Goal: Manage account settings

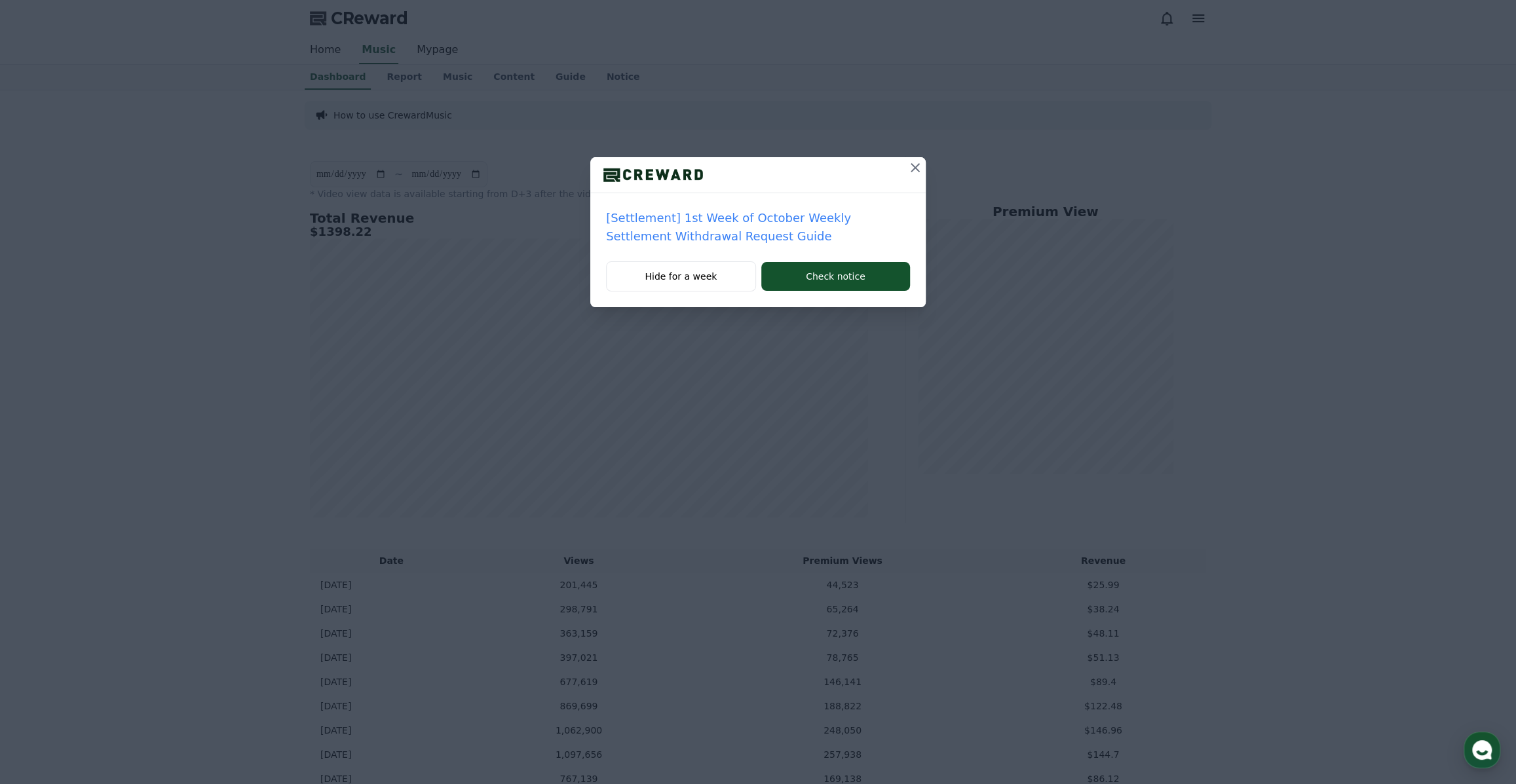
click at [917, 167] on icon at bounding box center [915, 167] width 16 height 16
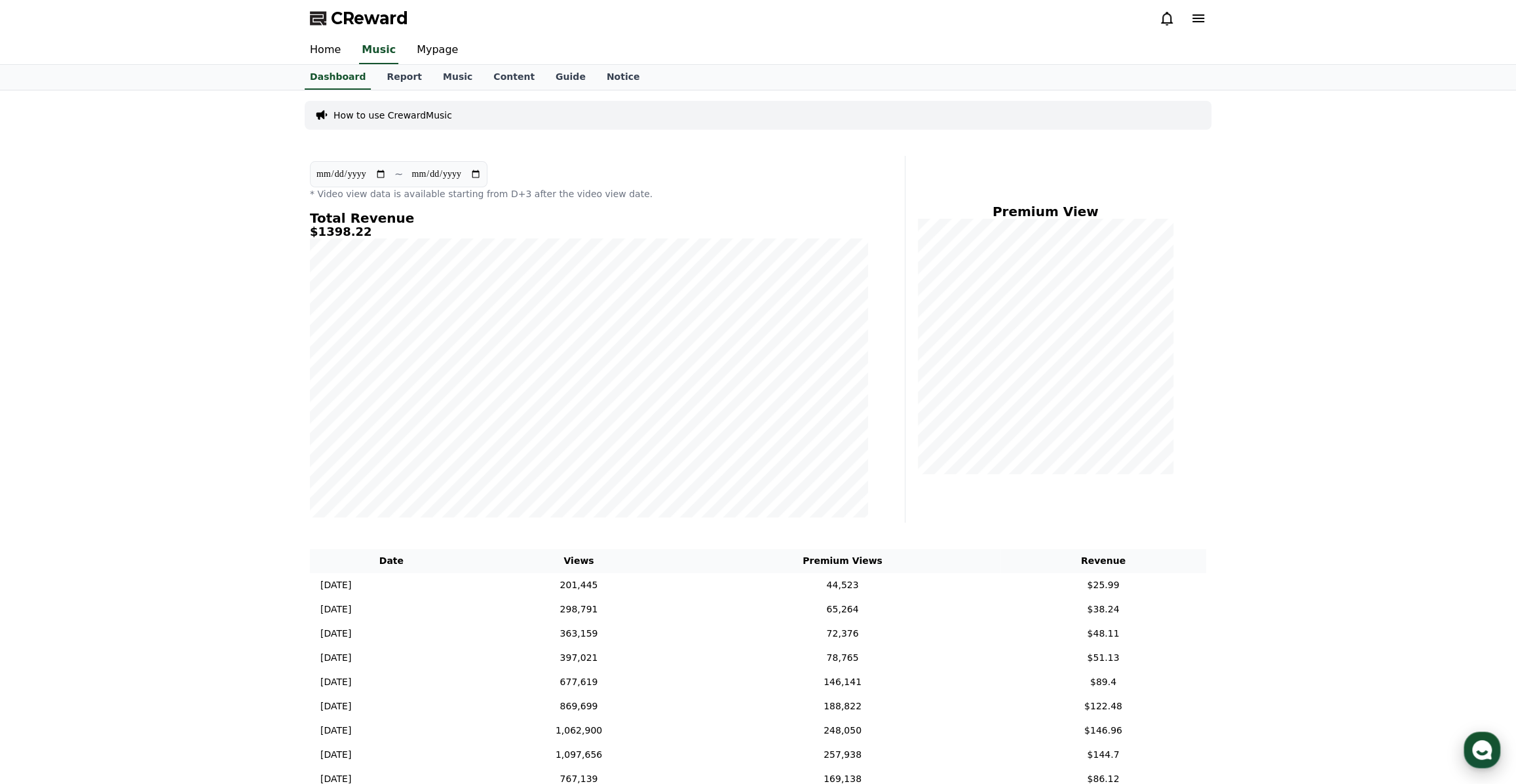
click at [1477, 760] on div "button" at bounding box center [1482, 750] width 37 height 37
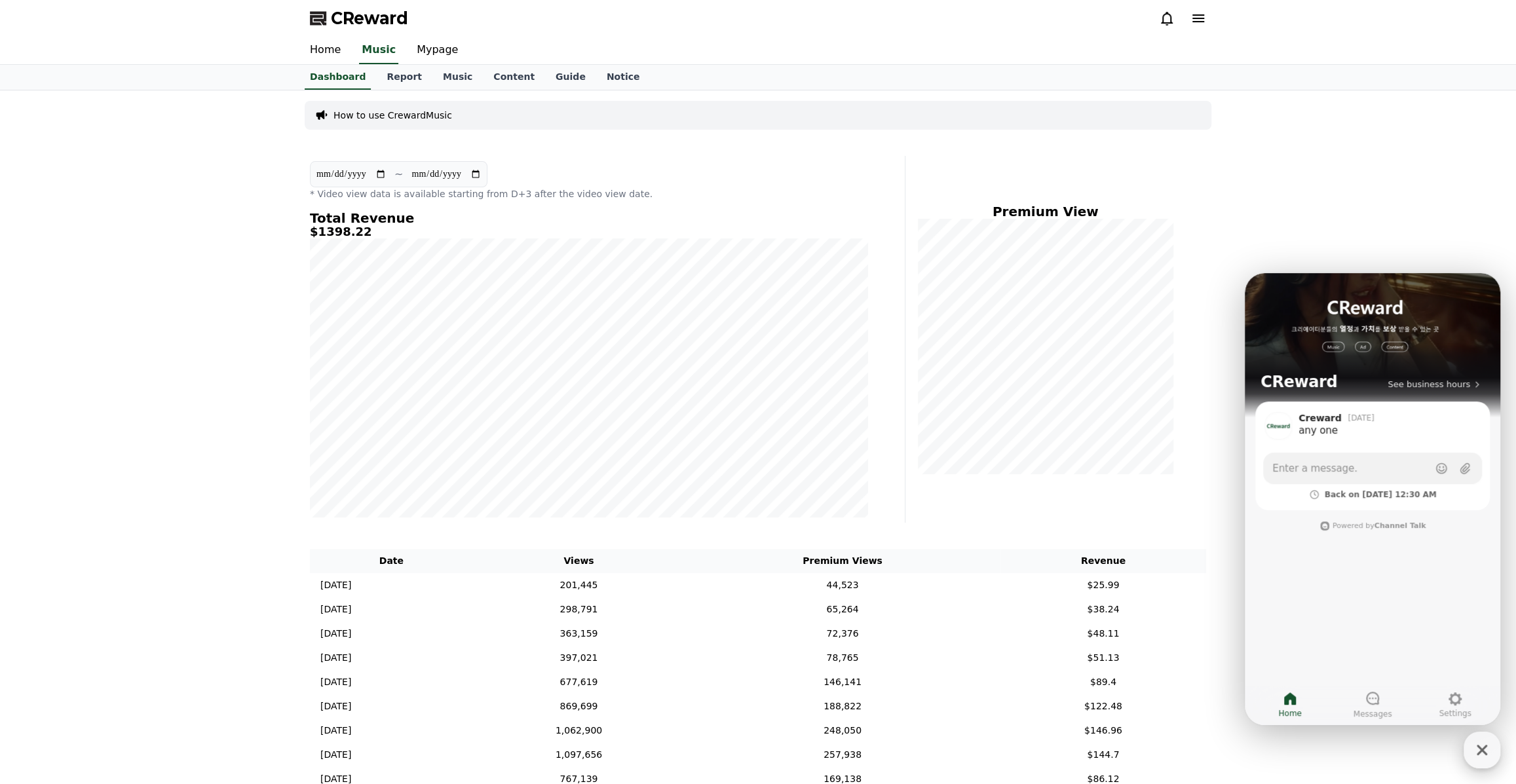
click at [1490, 749] on icon "button" at bounding box center [1482, 750] width 24 height 24
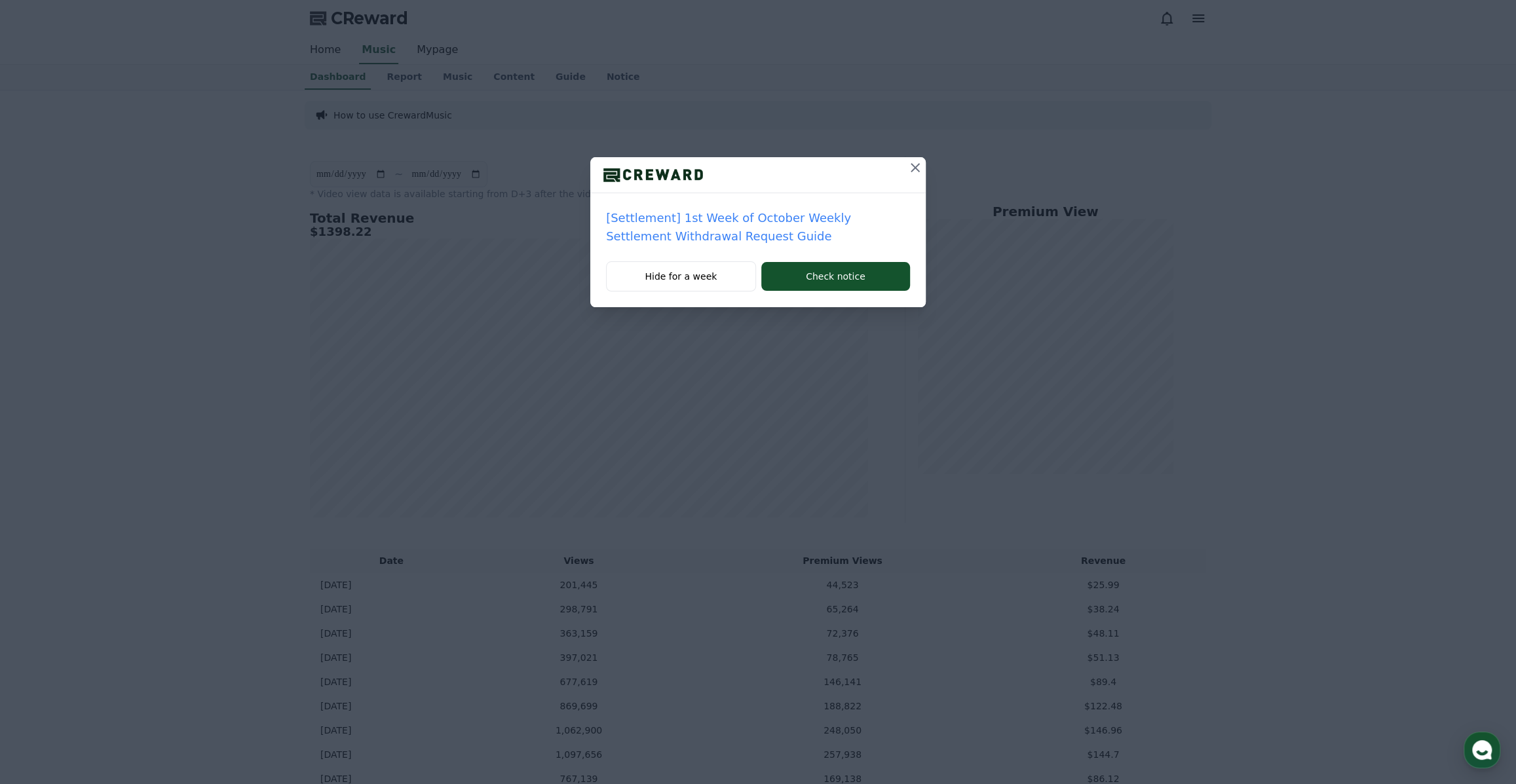
click at [913, 168] on icon at bounding box center [915, 167] width 16 height 16
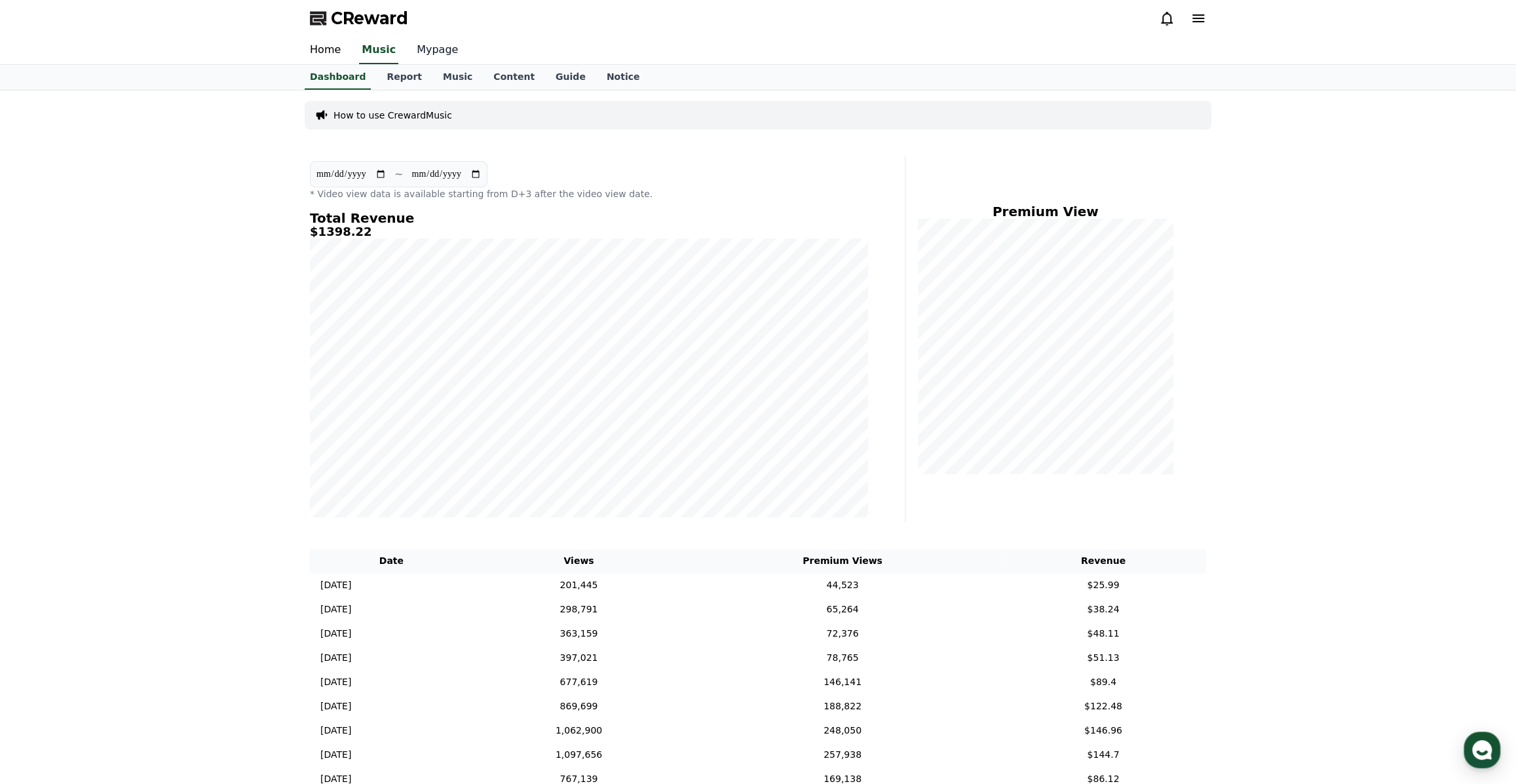
click at [424, 52] on link "Mypage" at bounding box center [437, 50] width 62 height 28
select select "**********"
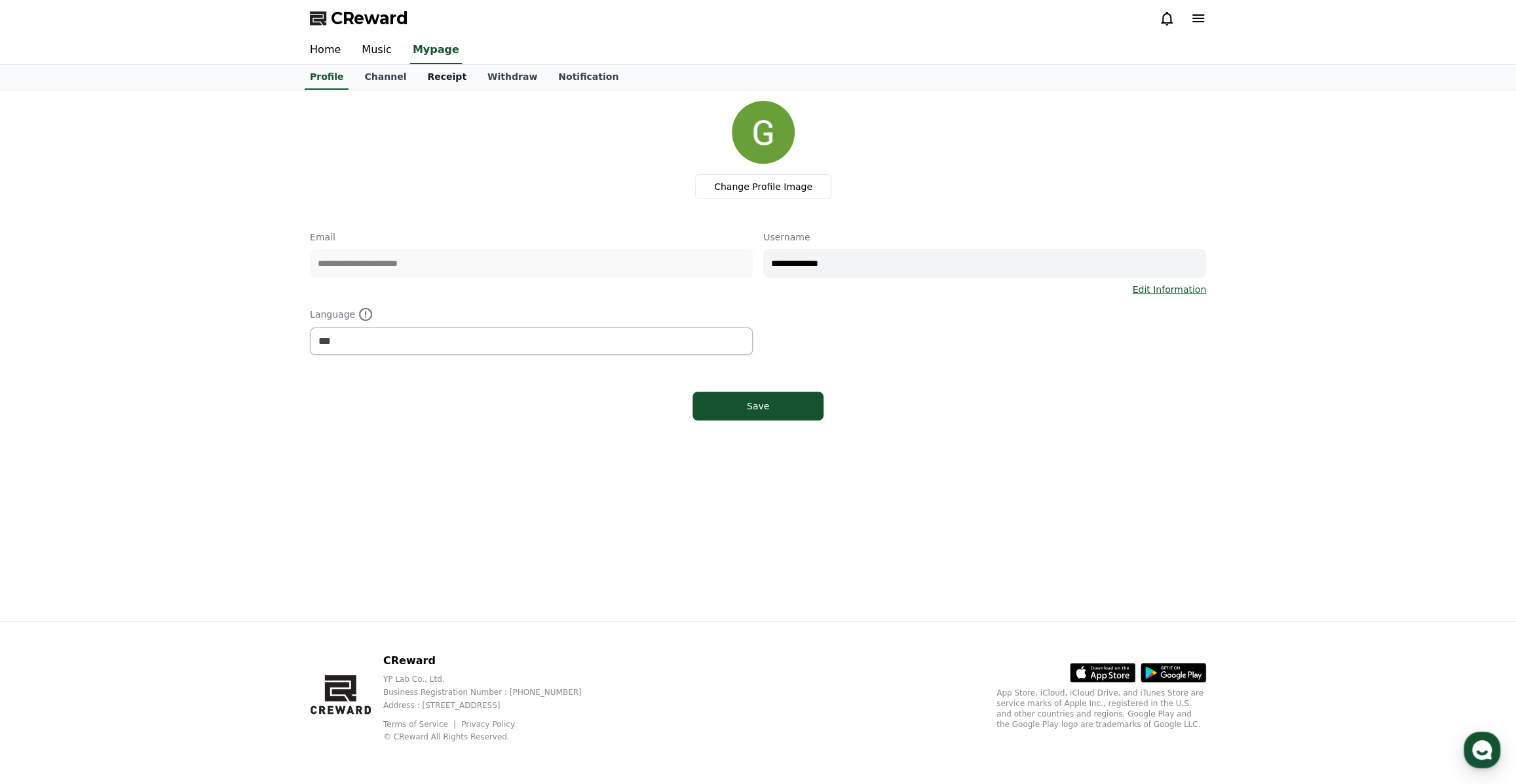
click at [421, 75] on link "Receipt" at bounding box center [447, 77] width 60 height 25
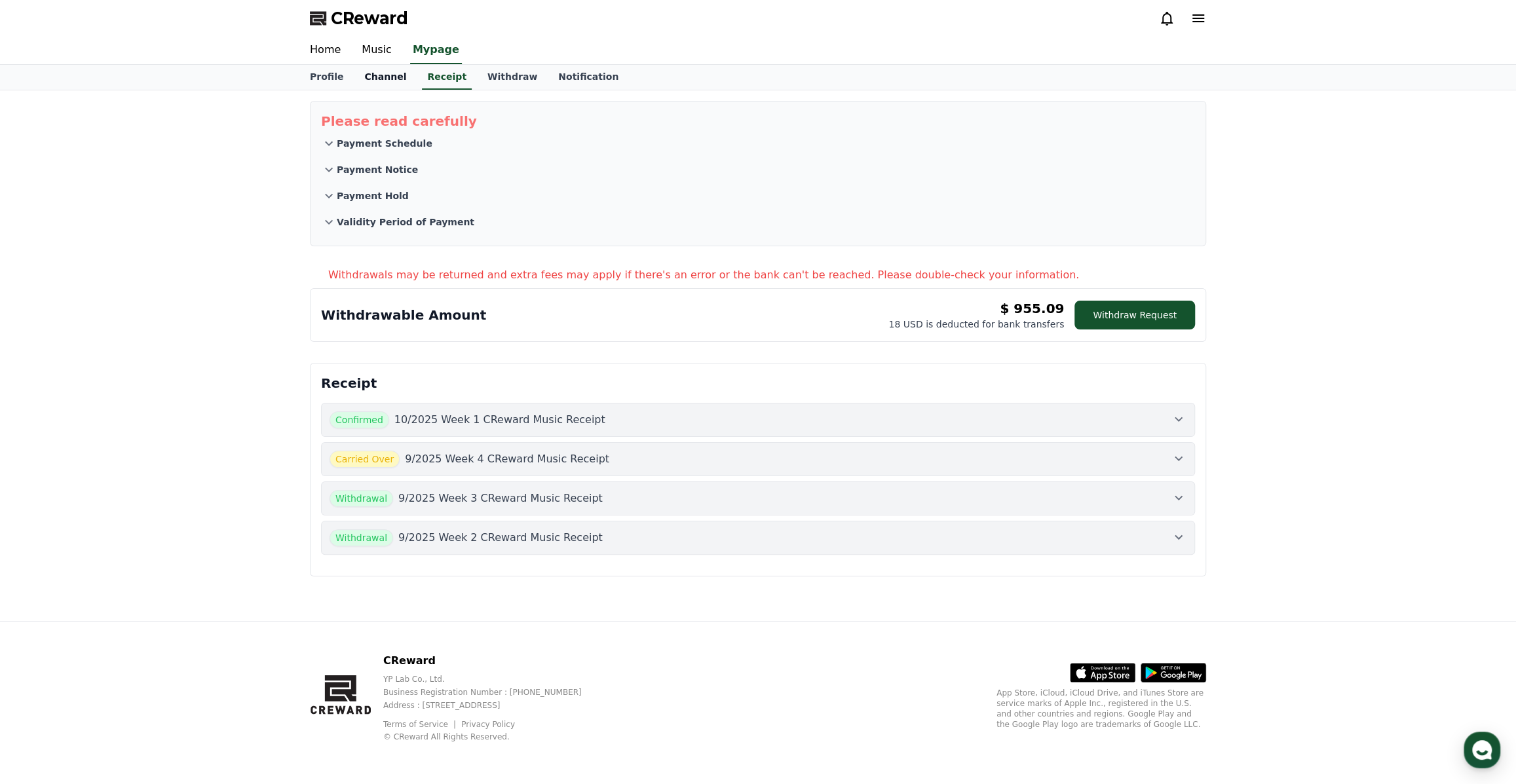
click at [370, 72] on link "Channel" at bounding box center [386, 77] width 63 height 25
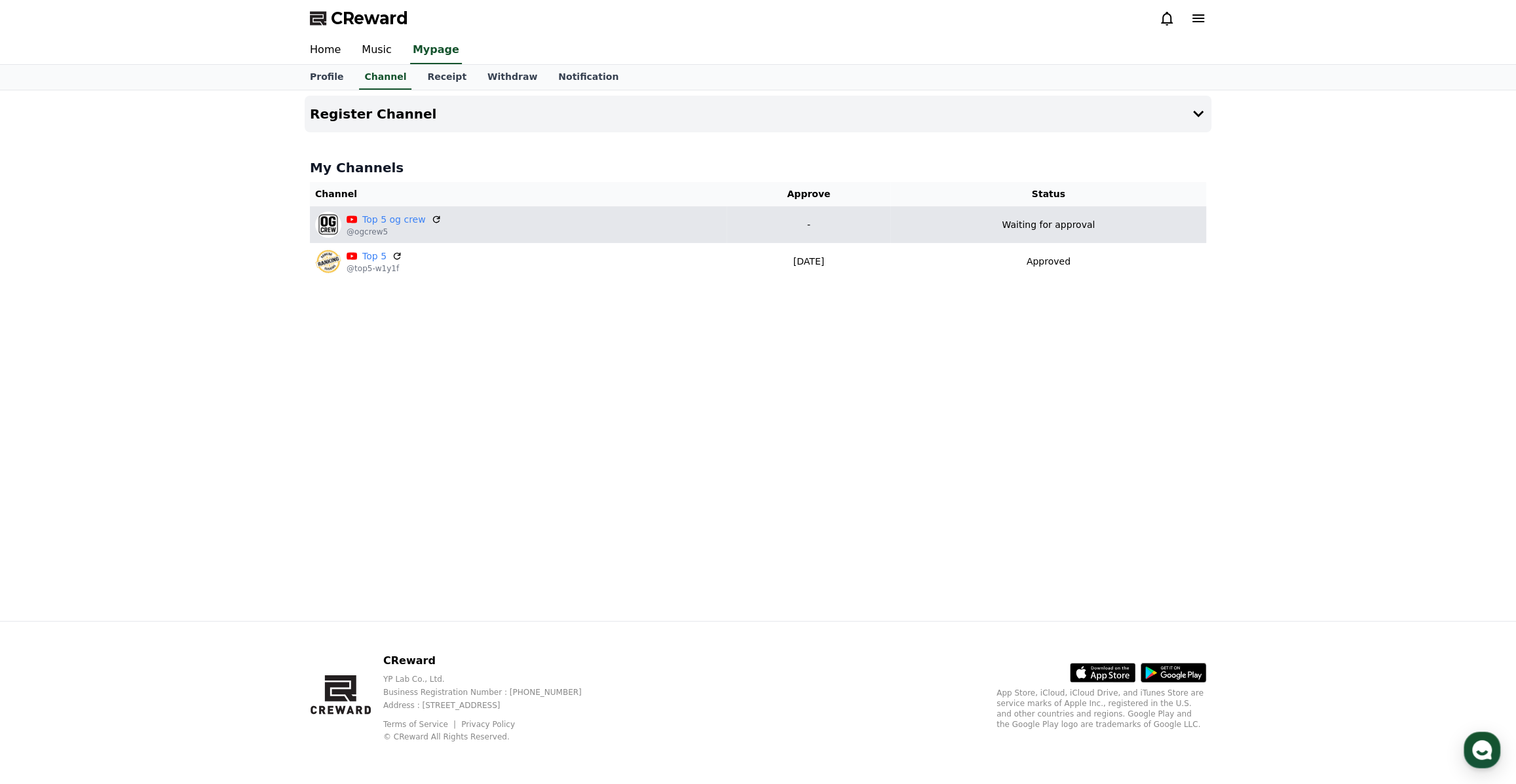
click at [890, 227] on td "-" at bounding box center [808, 224] width 164 height 37
click at [433, 218] on icon at bounding box center [436, 219] width 12 height 12
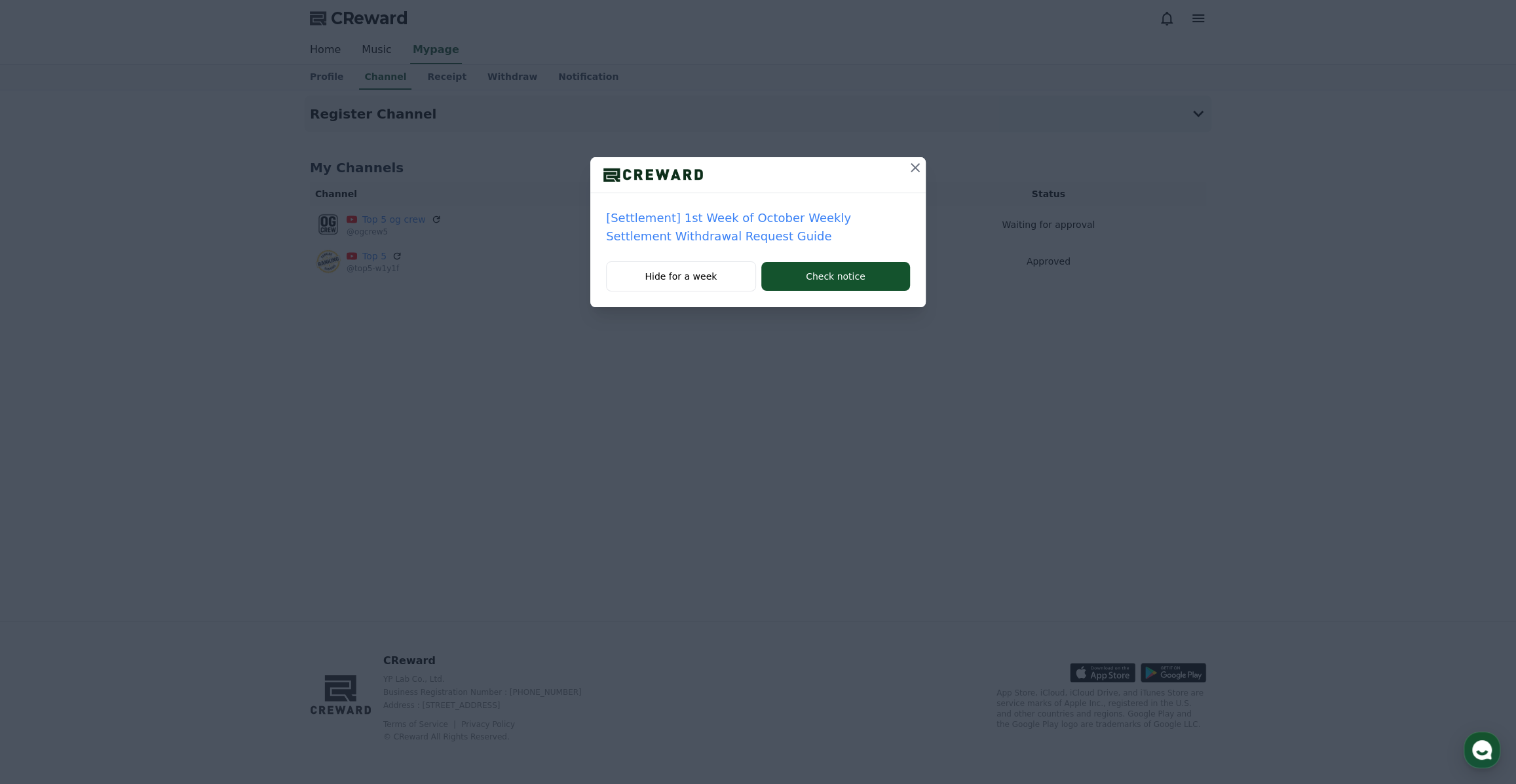
click at [914, 170] on icon at bounding box center [915, 167] width 16 height 16
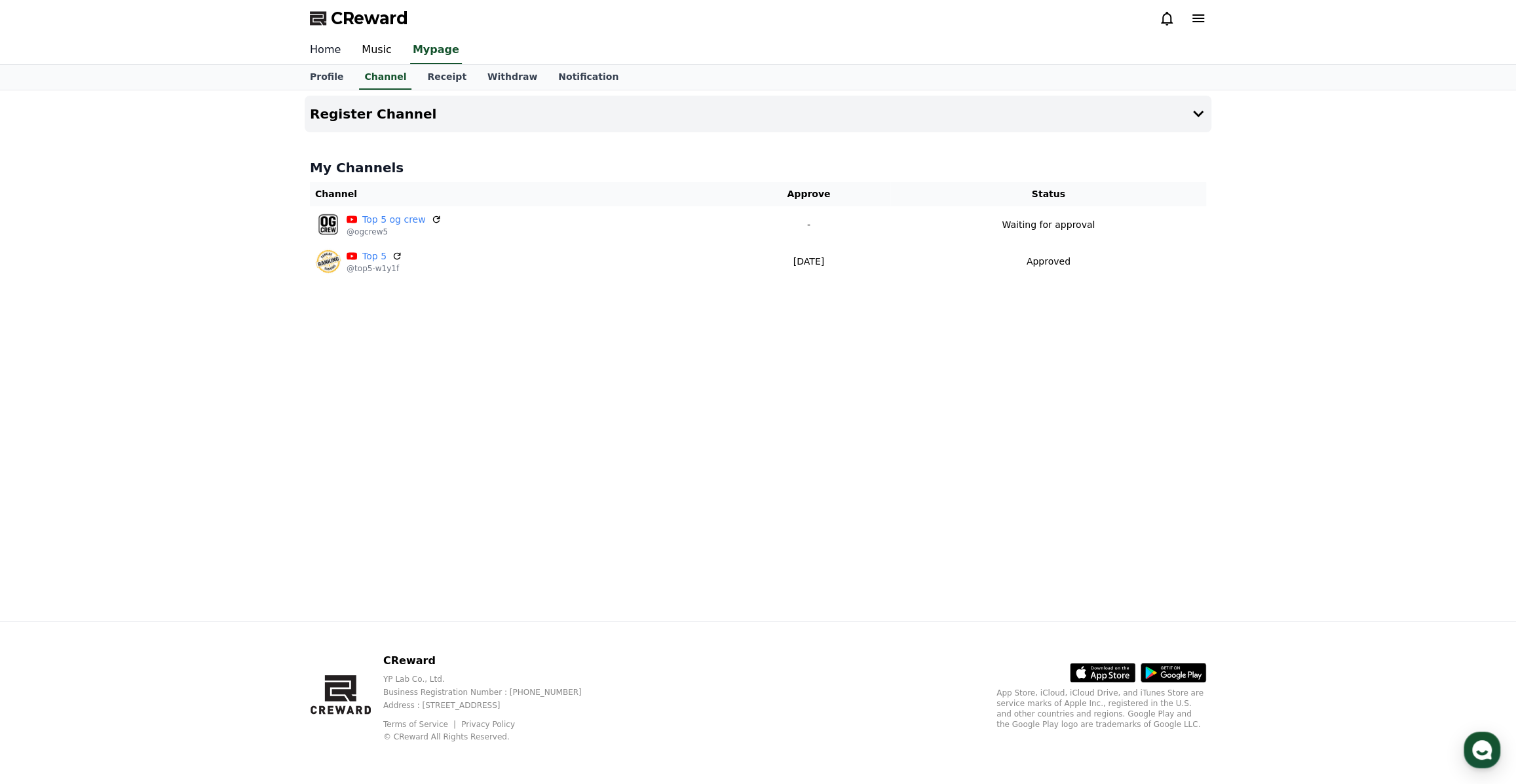
click at [324, 53] on link "Home" at bounding box center [325, 50] width 51 height 28
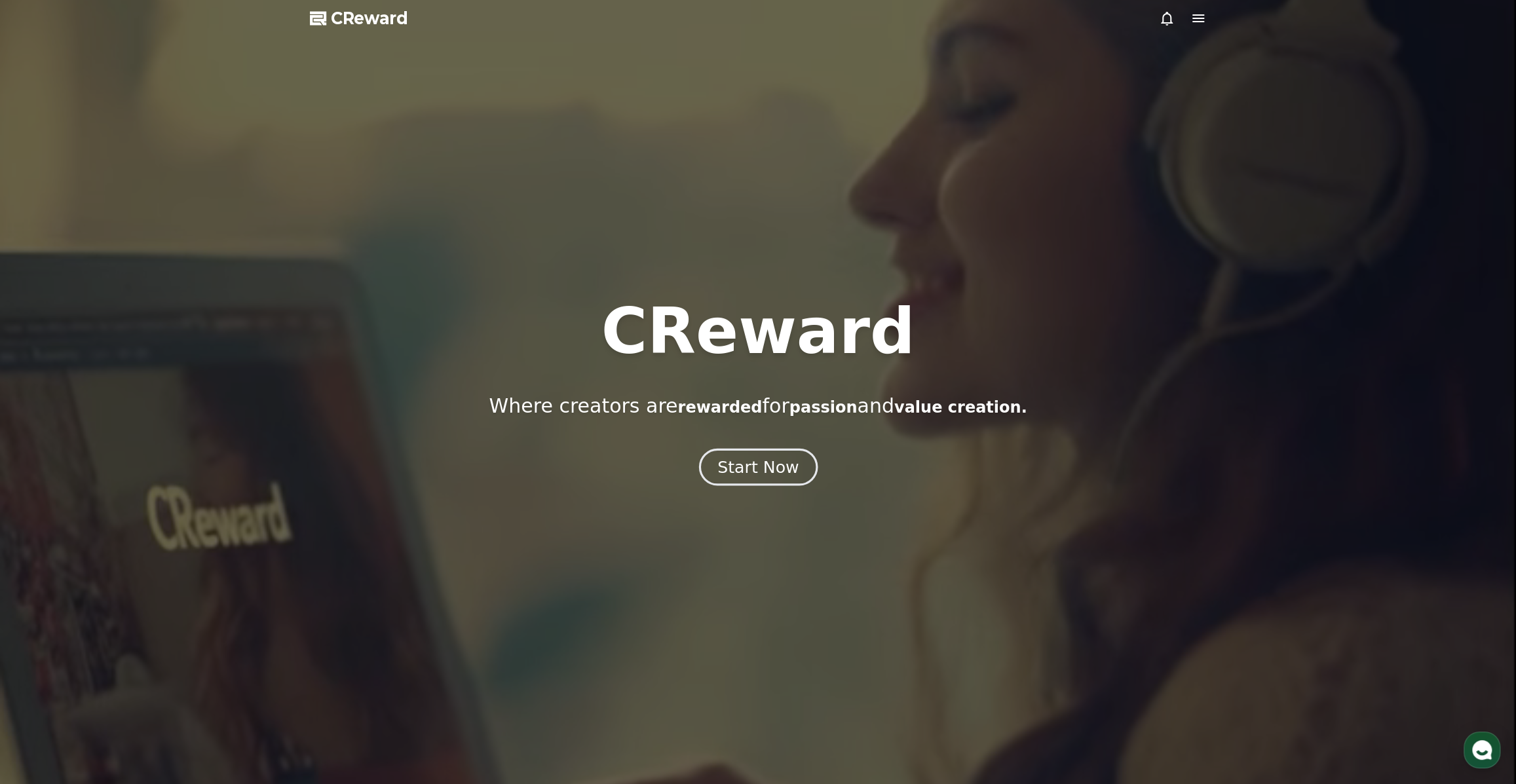
click at [772, 473] on div "Start Now" at bounding box center [758, 467] width 81 height 22
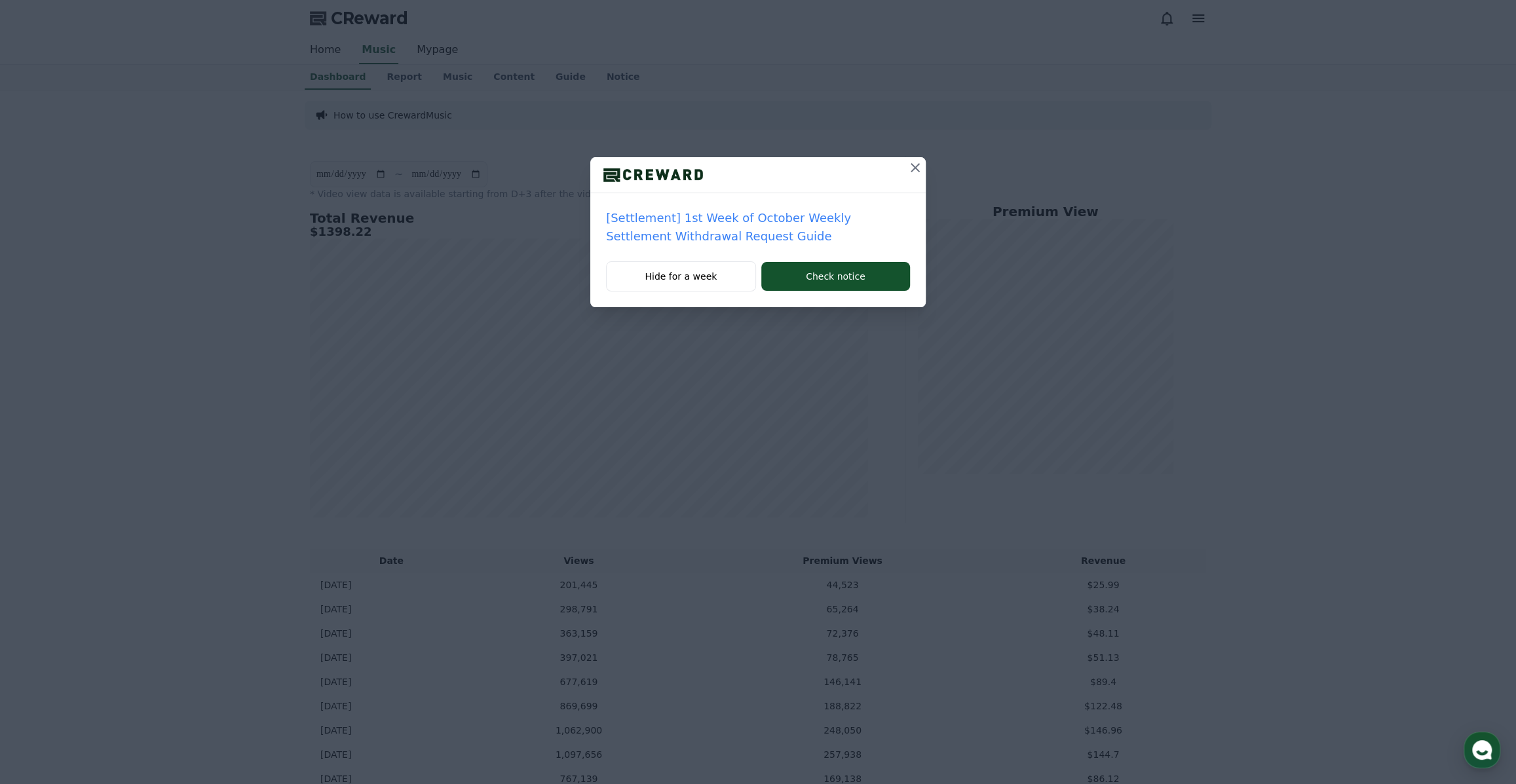
click at [920, 163] on icon at bounding box center [915, 167] width 16 height 16
click at [911, 171] on icon at bounding box center [915, 168] width 9 height 9
